Goal: Task Accomplishment & Management: Complete application form

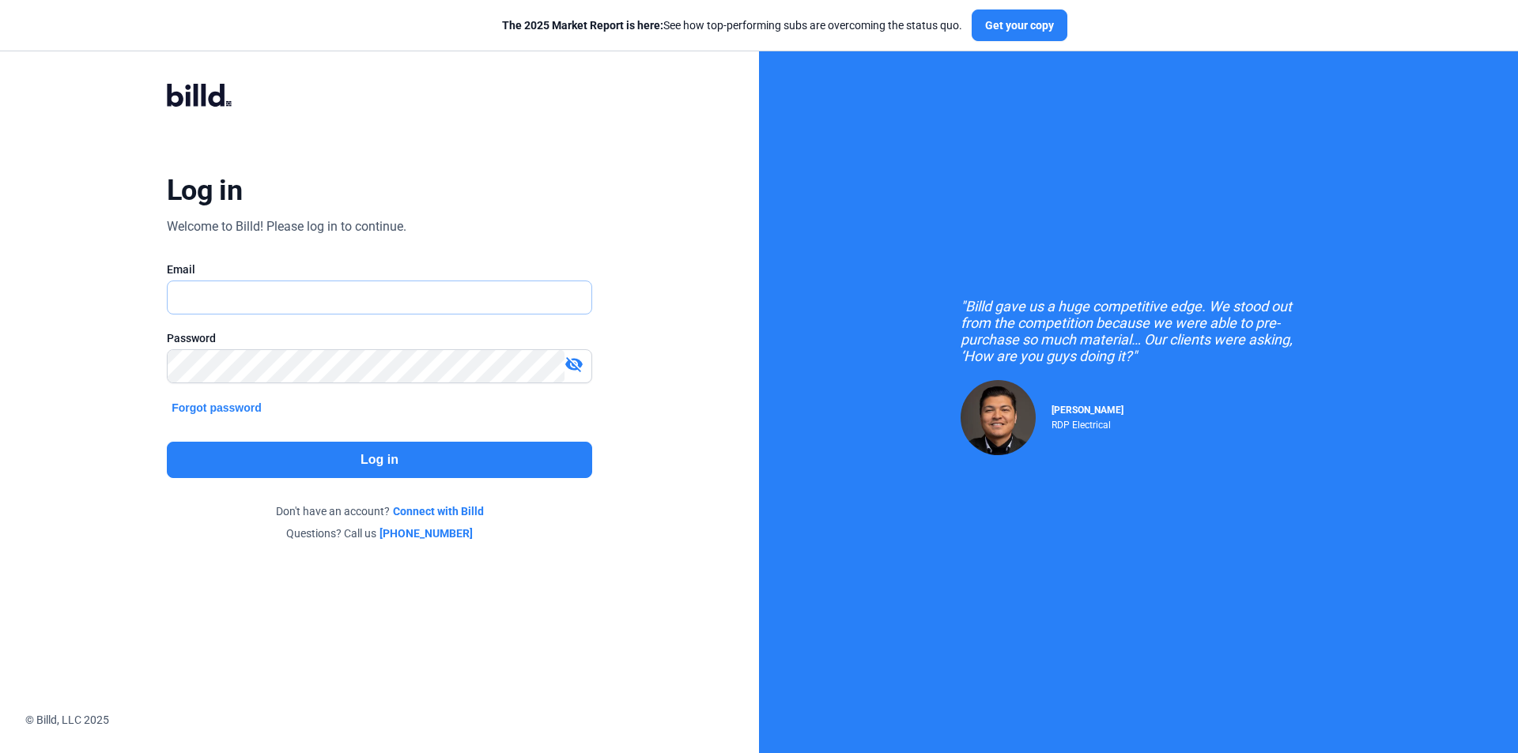
type input "[PERSON_NAME][EMAIL_ADDRESS][DOMAIN_NAME]"
click at [314, 451] on button "Log in" at bounding box center [379, 460] width 425 height 36
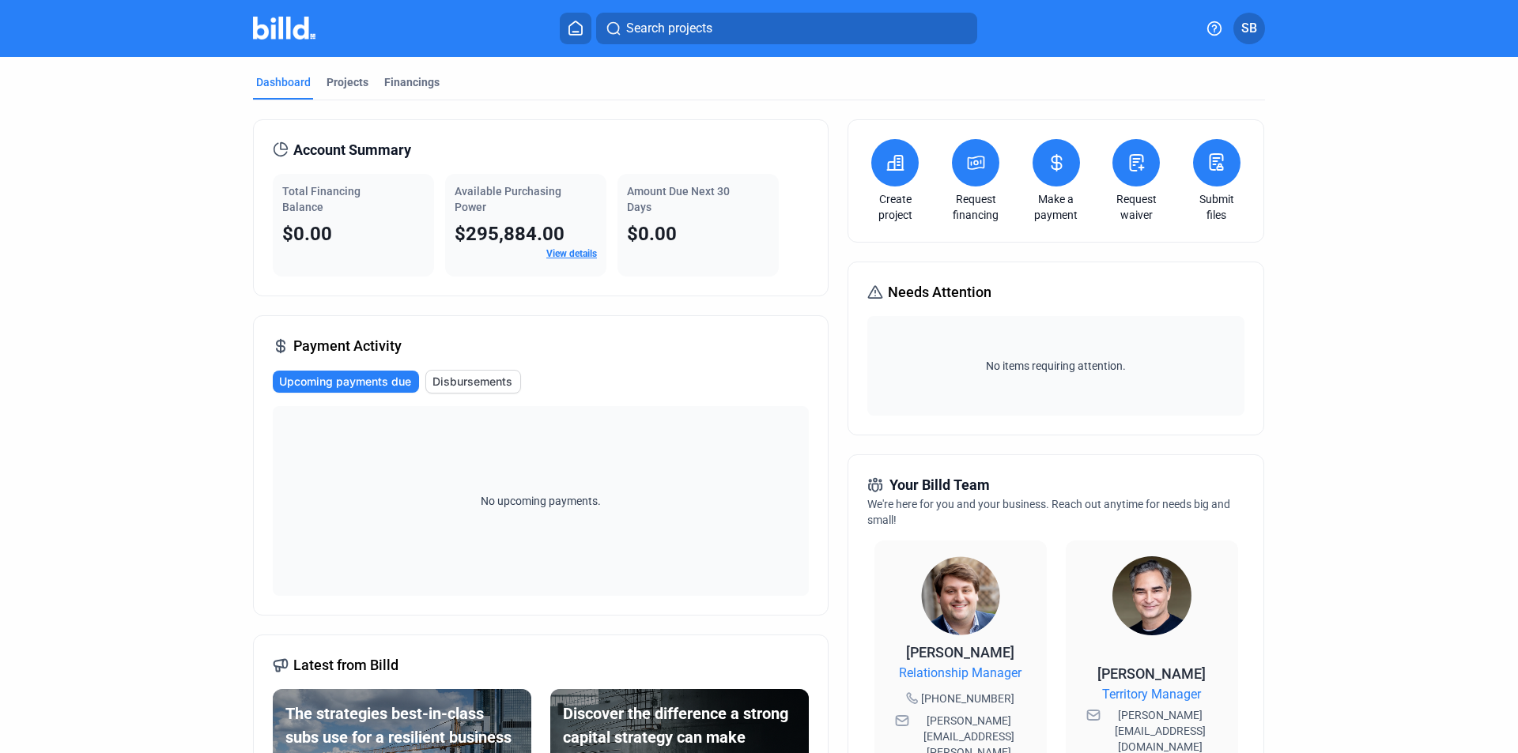
click at [576, 251] on link "View details" at bounding box center [571, 253] width 51 height 11
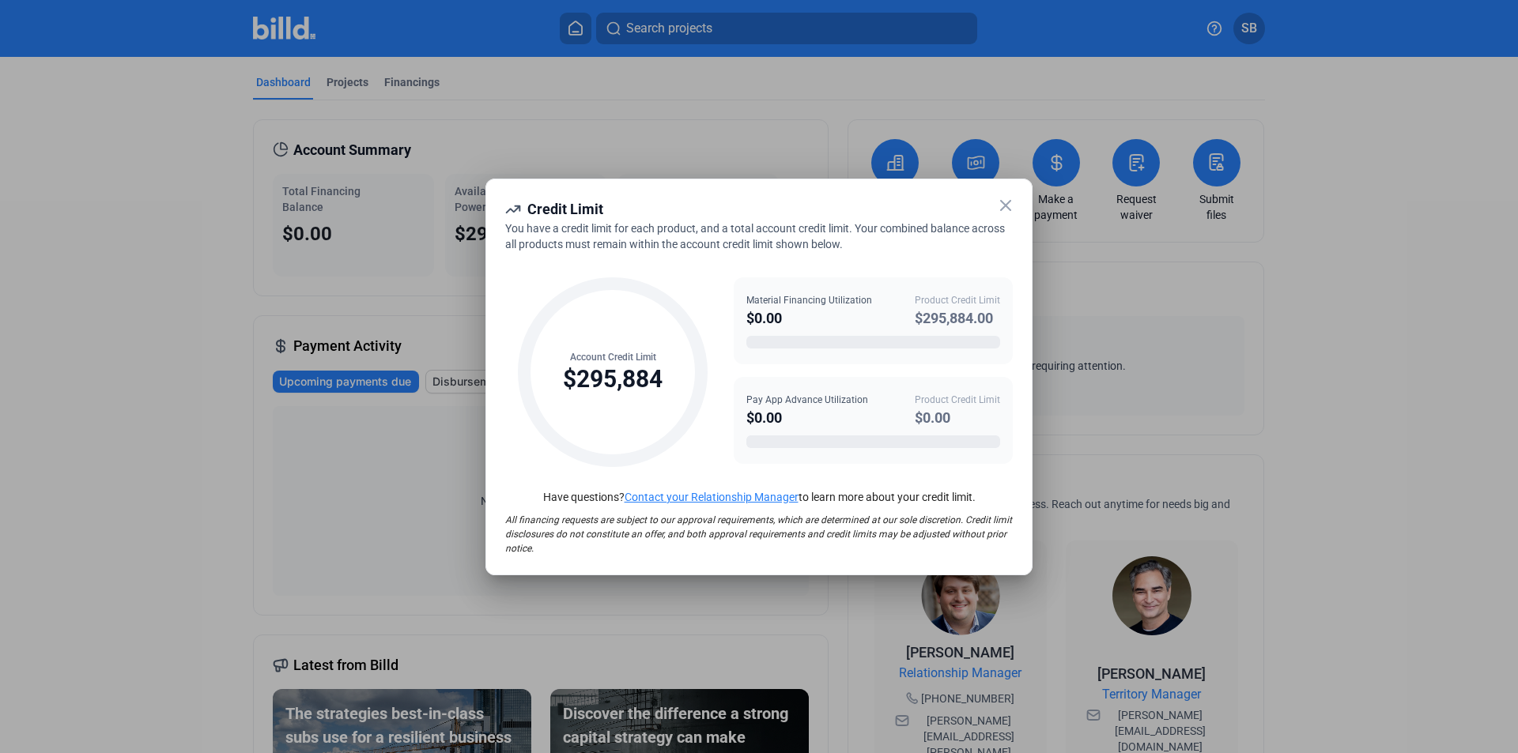
click at [1005, 202] on icon at bounding box center [1005, 205] width 19 height 19
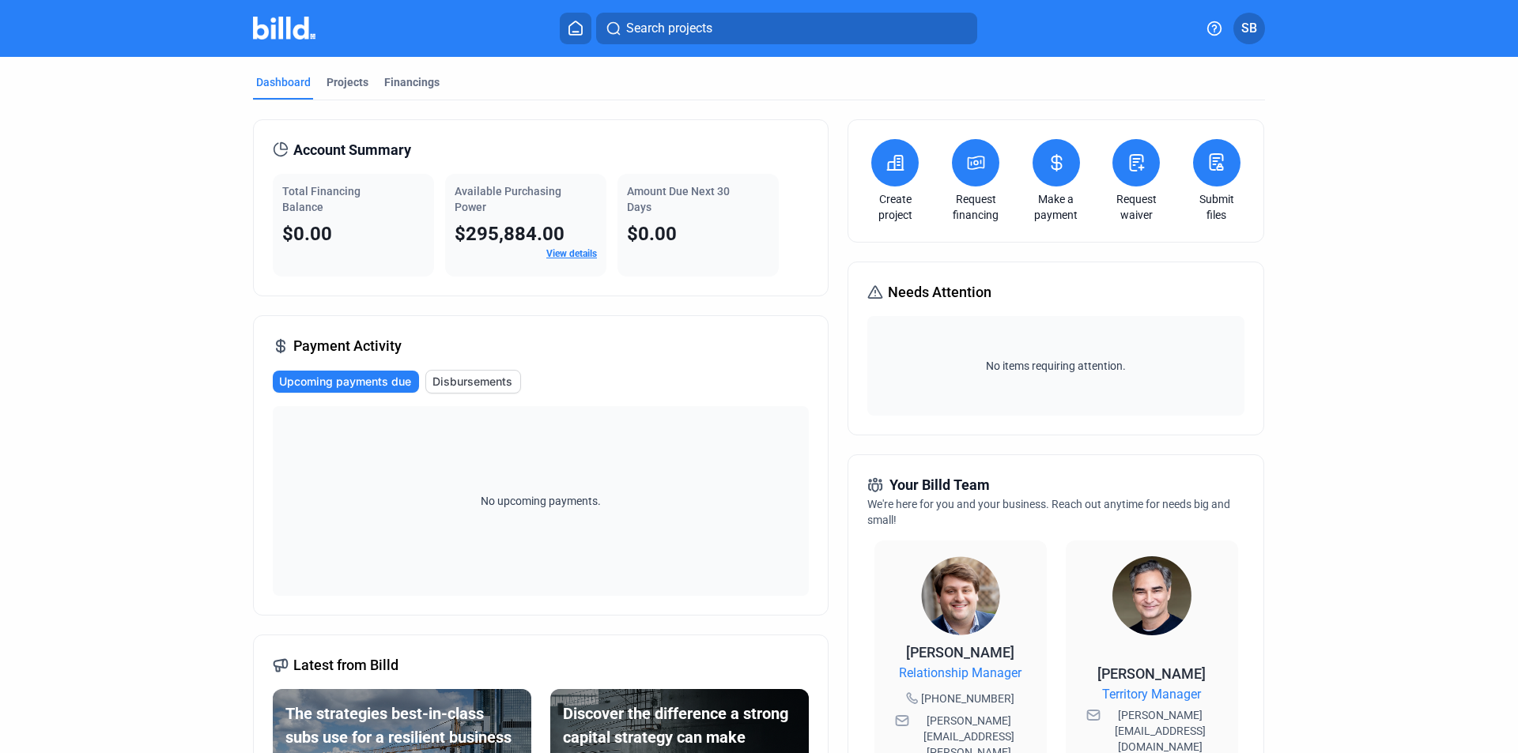
click at [1131, 157] on icon at bounding box center [1136, 162] width 20 height 19
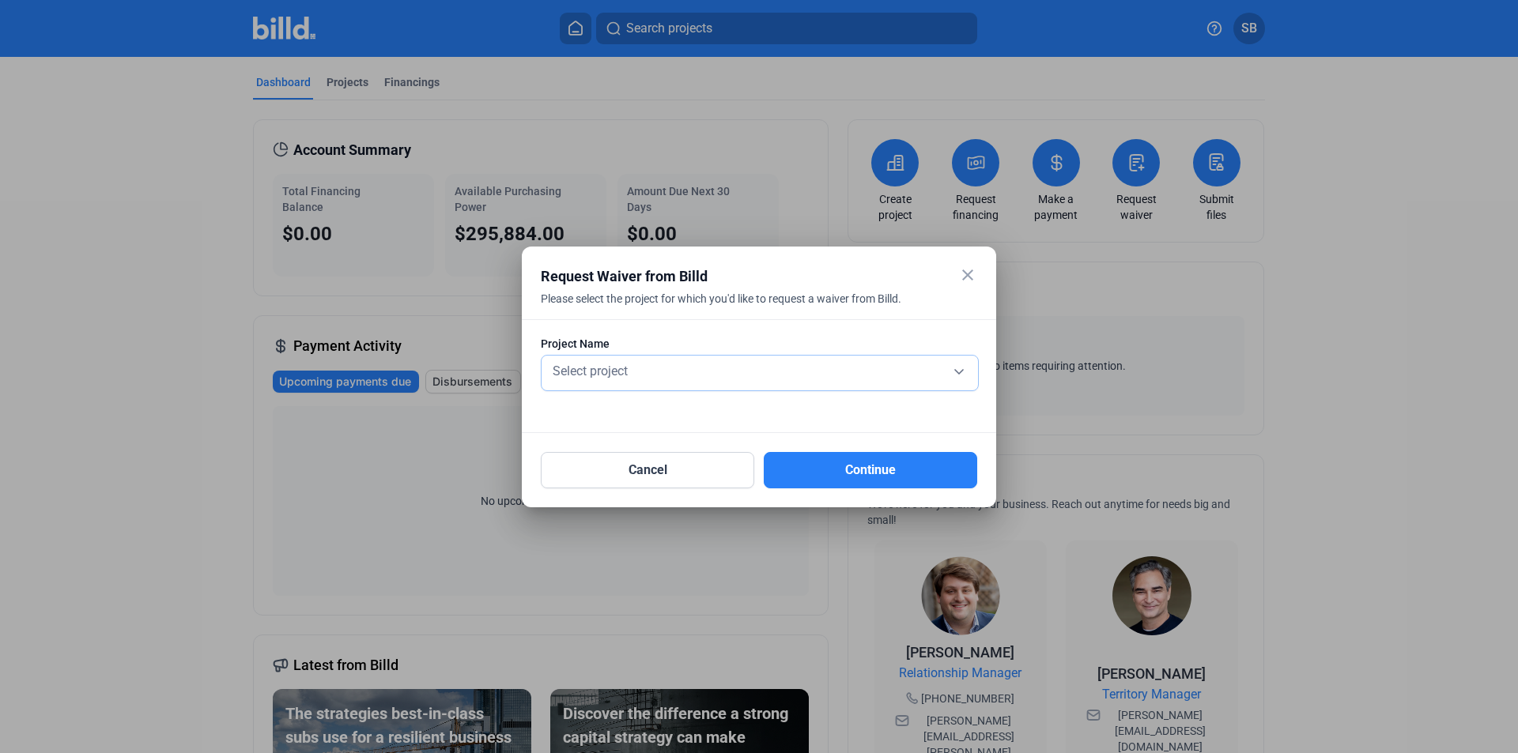
click at [956, 370] on div "Select project" at bounding box center [759, 370] width 421 height 22
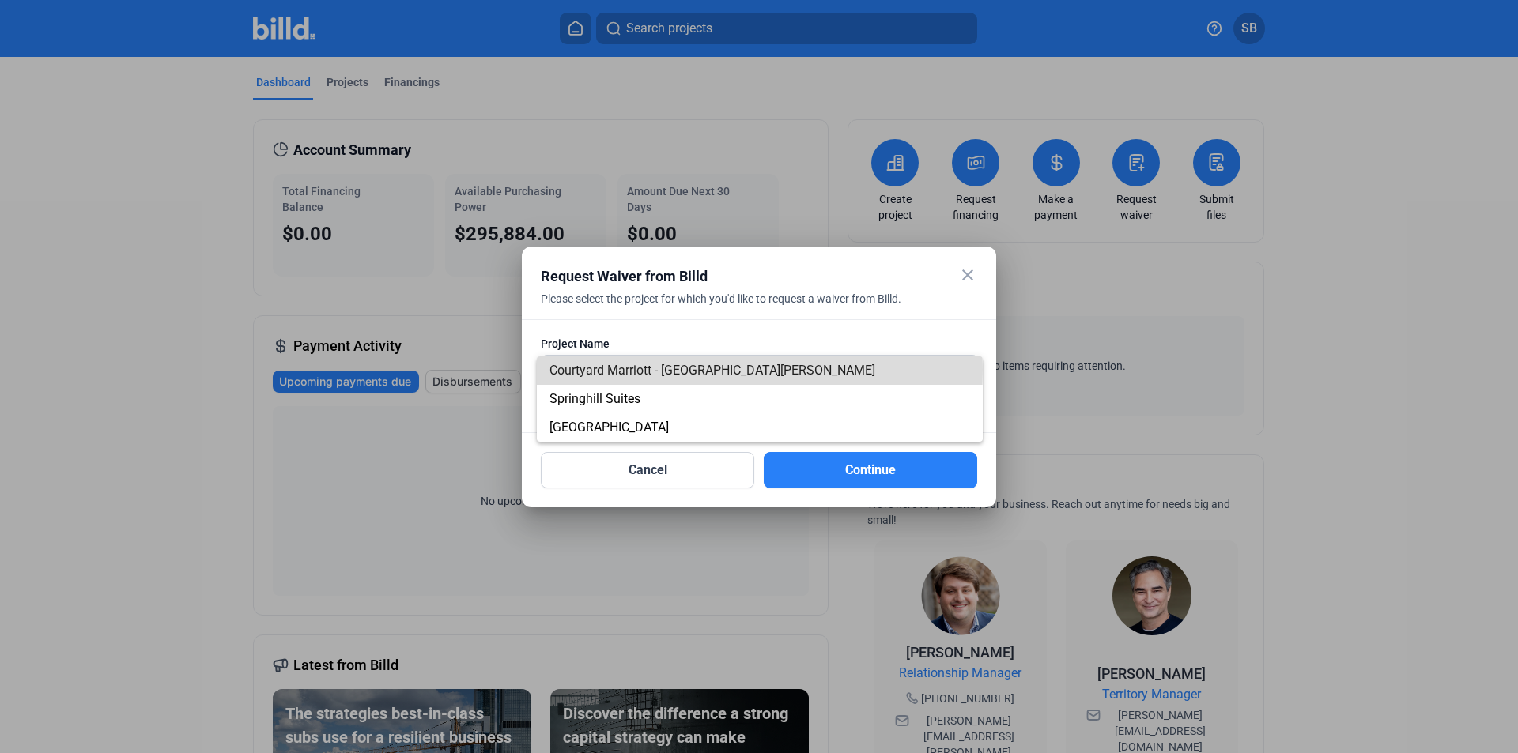
click at [636, 369] on span "Courtyard Marriott - [GEOGRAPHIC_DATA][PERSON_NAME]" at bounding box center [712, 370] width 326 height 15
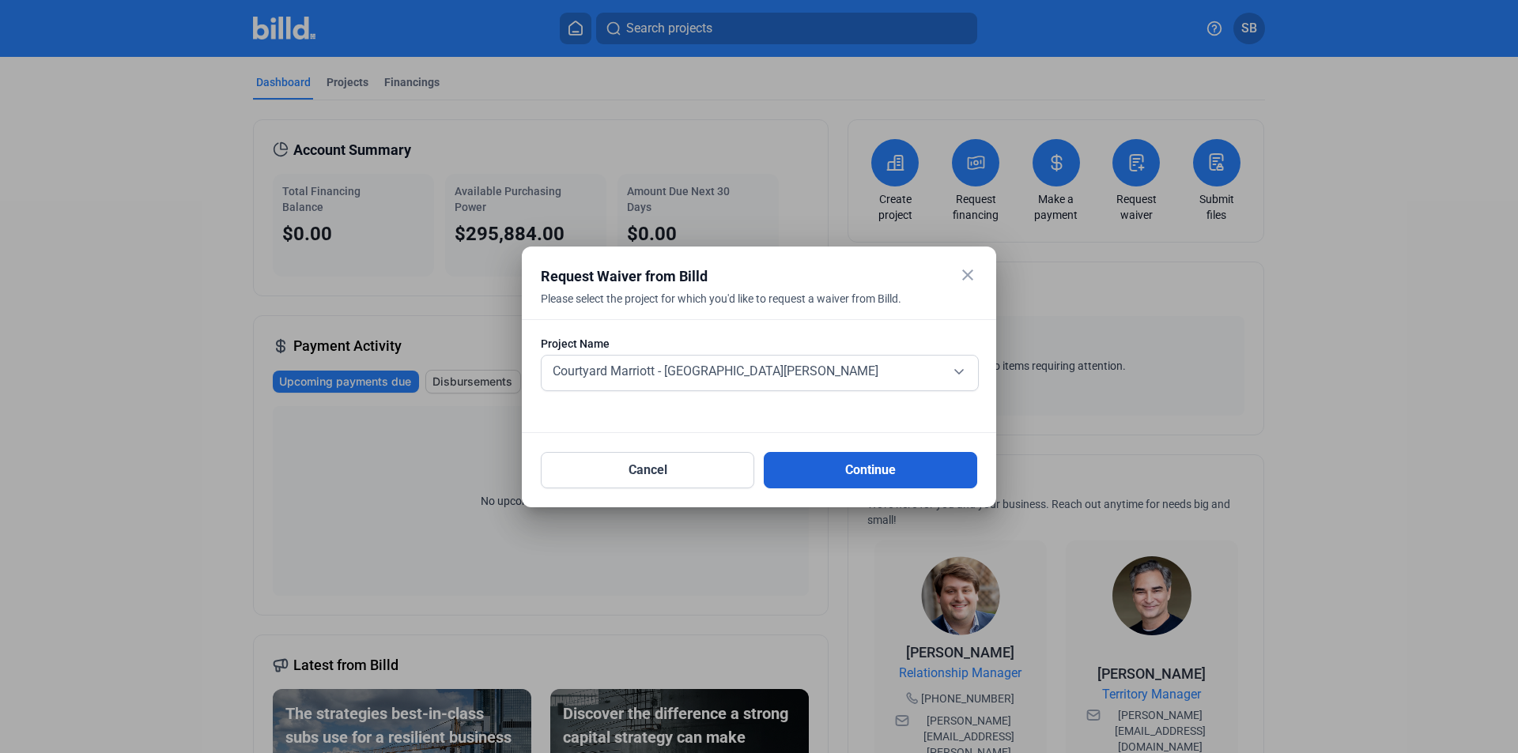
click at [843, 476] on button "Continue" at bounding box center [870, 470] width 213 height 36
